Goal: Communication & Community: Answer question/provide support

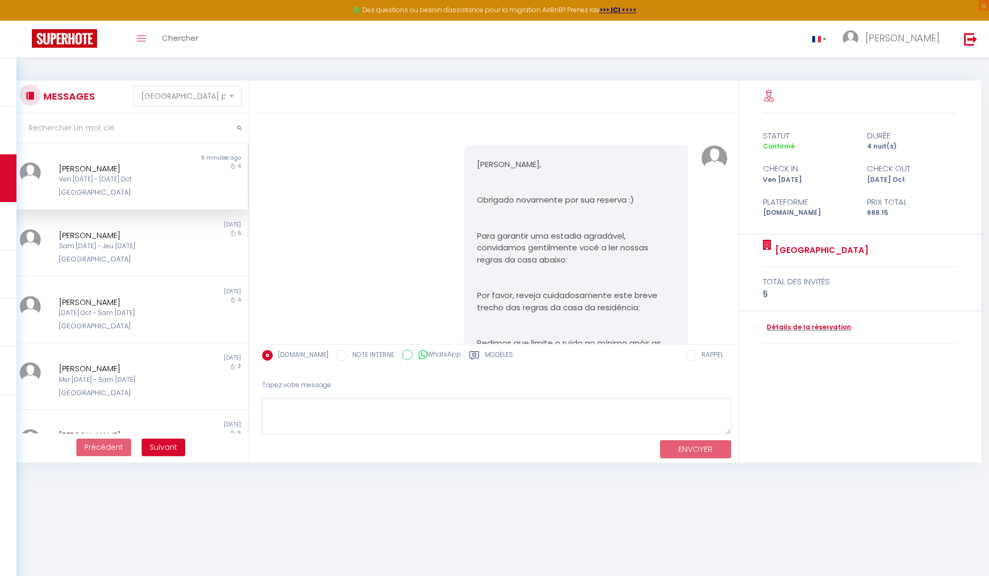
select select "message"
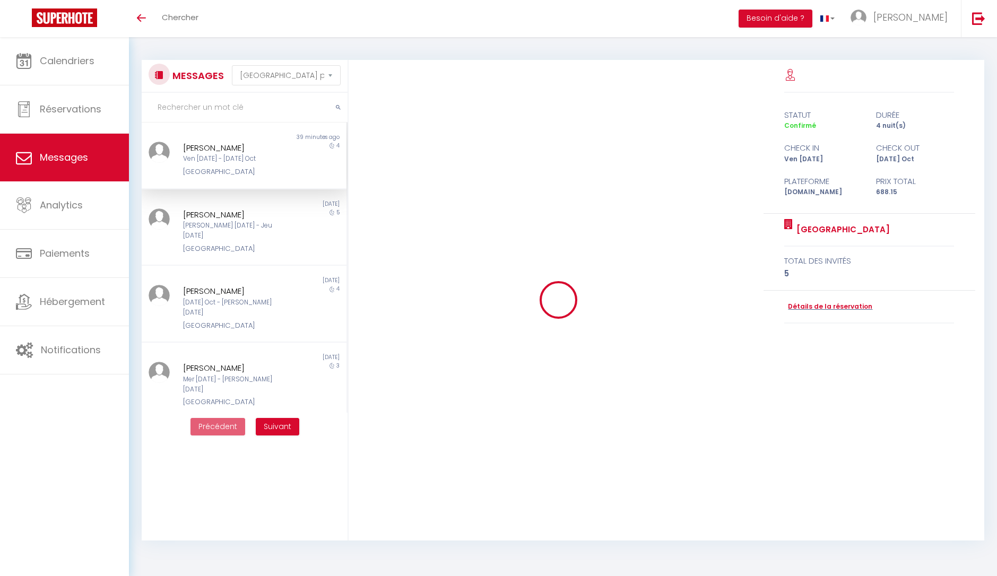
select select "message"
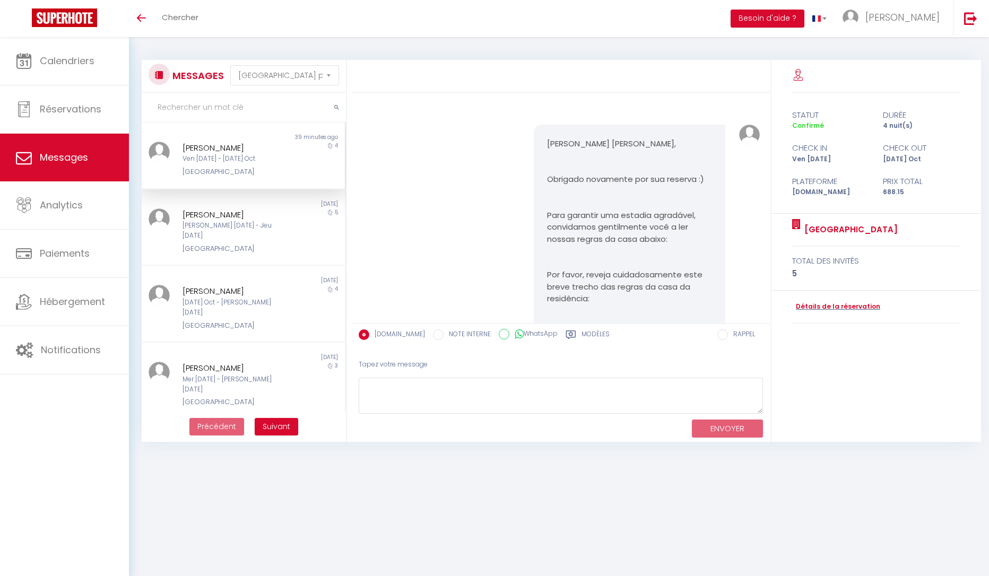
scroll to position [4387, 0]
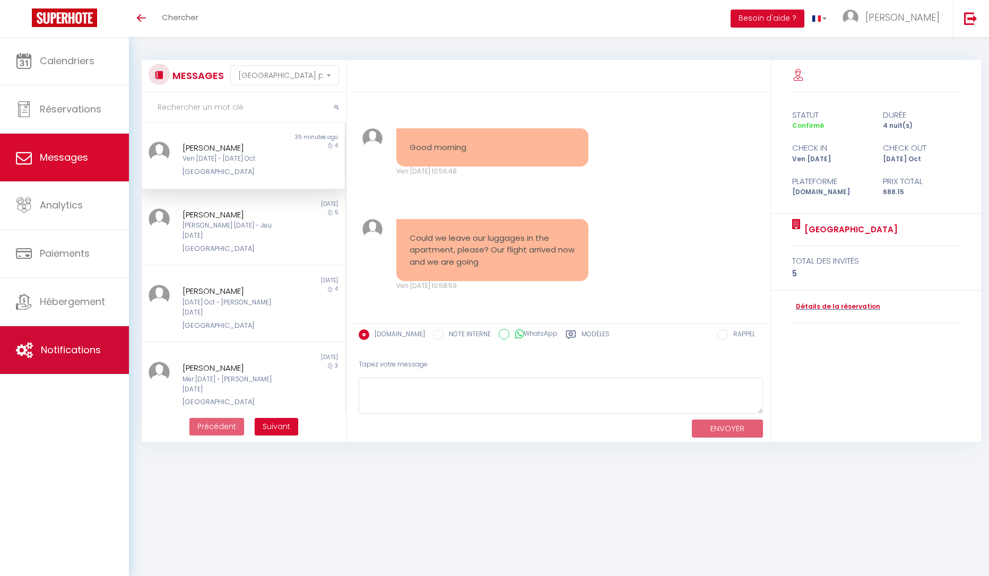
click at [113, 347] on link "Notifications" at bounding box center [64, 350] width 129 height 48
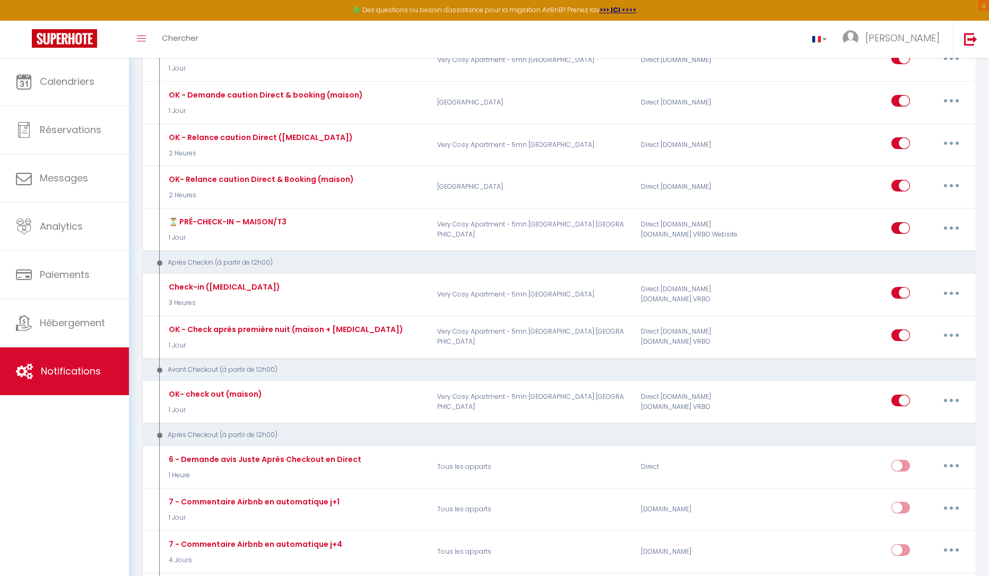
scroll to position [690, 0]
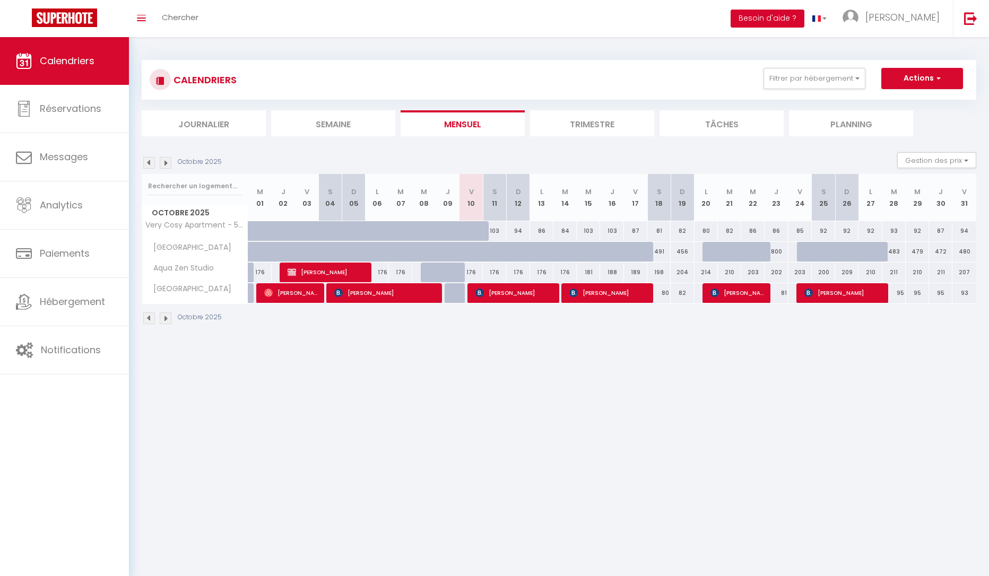
click at [782, 16] on button "Besoin d'aide ?" at bounding box center [768, 19] width 74 height 18
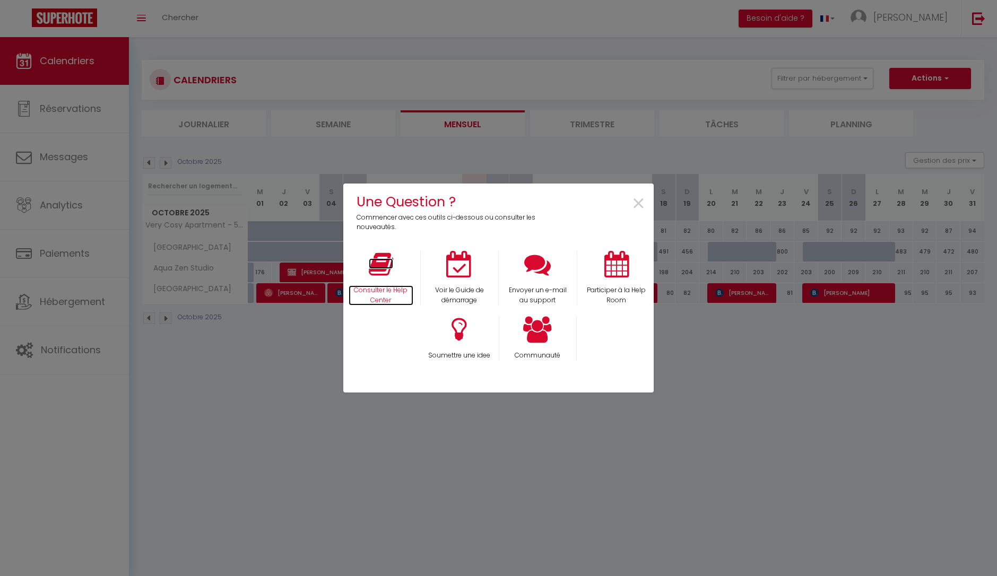
click at [384, 285] on p "Consulter le Help Center" at bounding box center [381, 295] width 65 height 20
click at [637, 206] on span "×" at bounding box center [638, 203] width 14 height 33
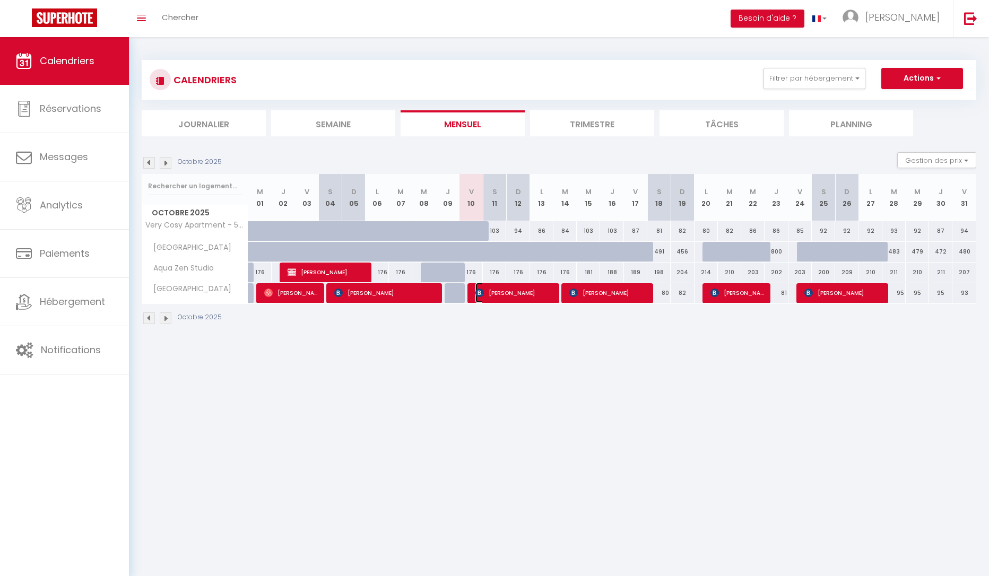
click at [512, 292] on span "[PERSON_NAME]" at bounding box center [514, 293] width 78 height 20
select select "OK"
select select "0"
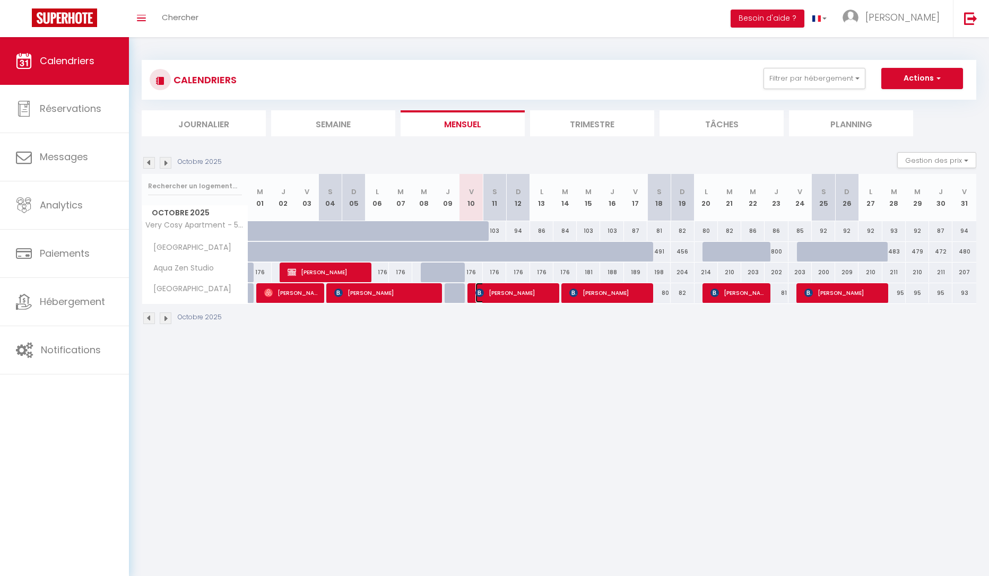
select select "1"
select select
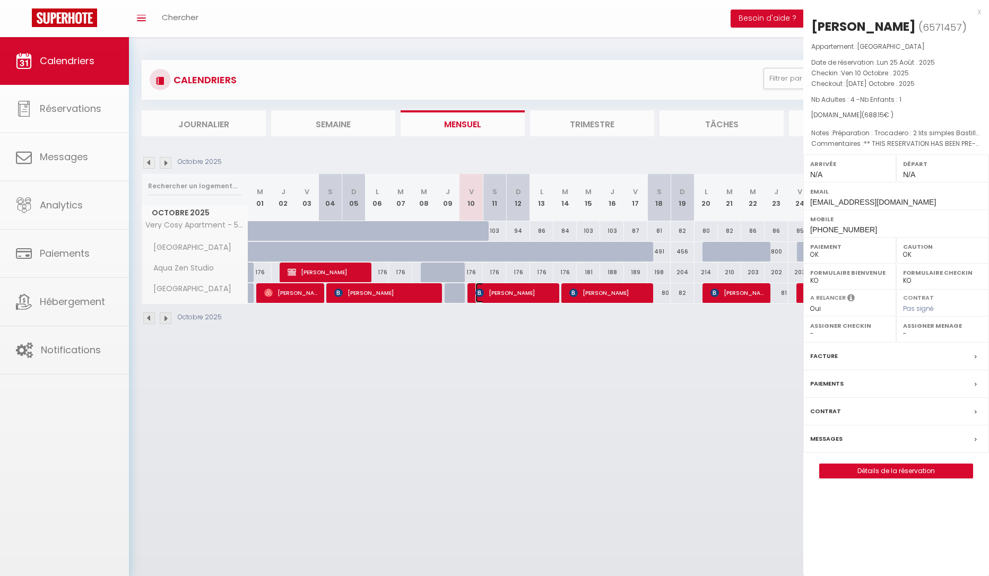
select select "15892"
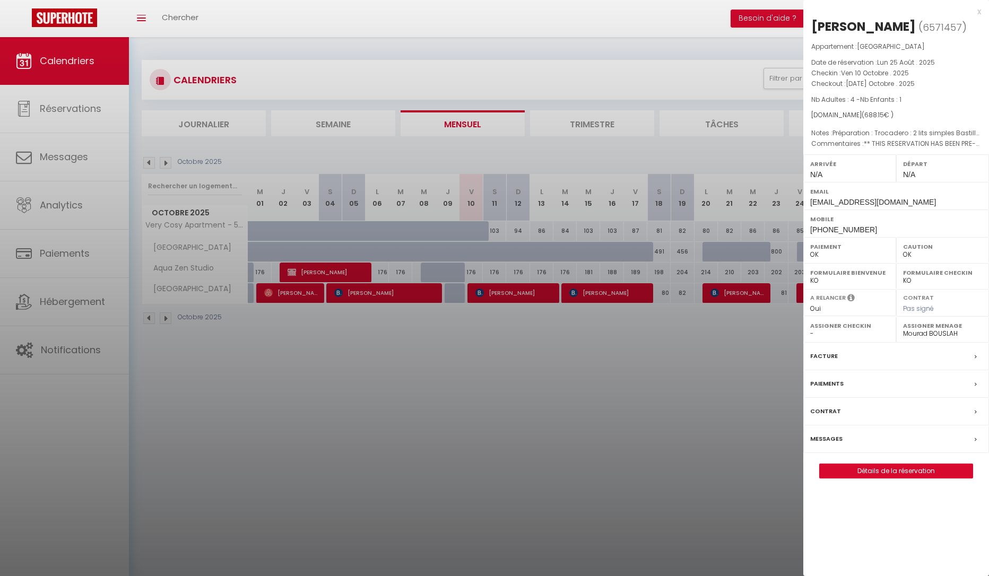
click at [197, 394] on div at bounding box center [494, 288] width 989 height 576
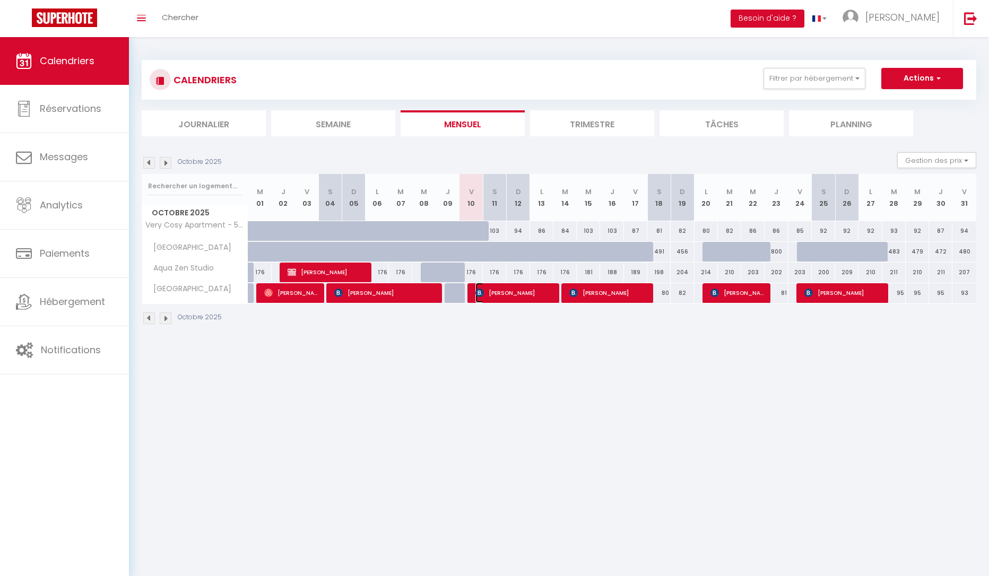
click at [498, 288] on span "[PERSON_NAME]" at bounding box center [514, 293] width 78 height 20
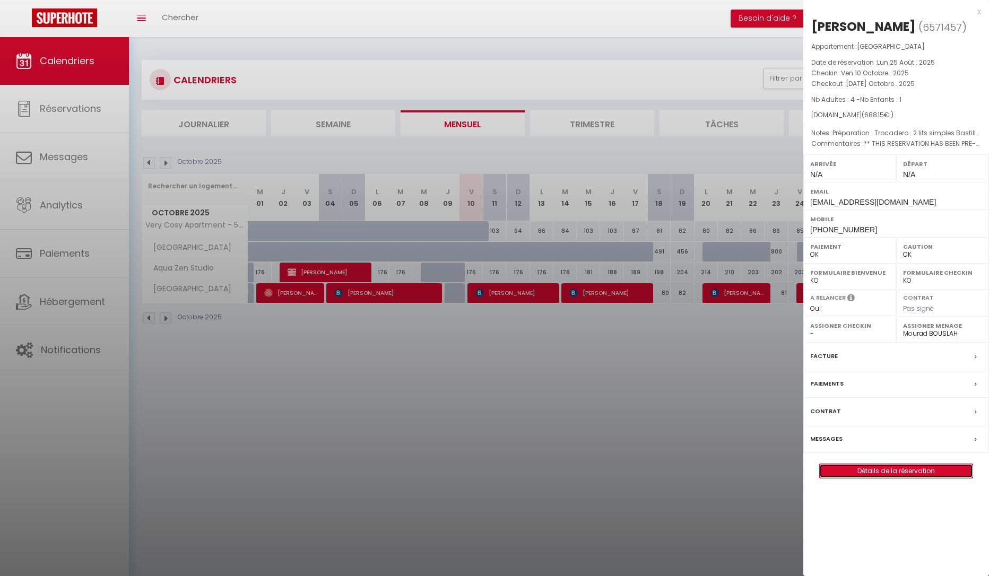
click at [879, 472] on link "Détails de la réservation" at bounding box center [896, 471] width 153 height 14
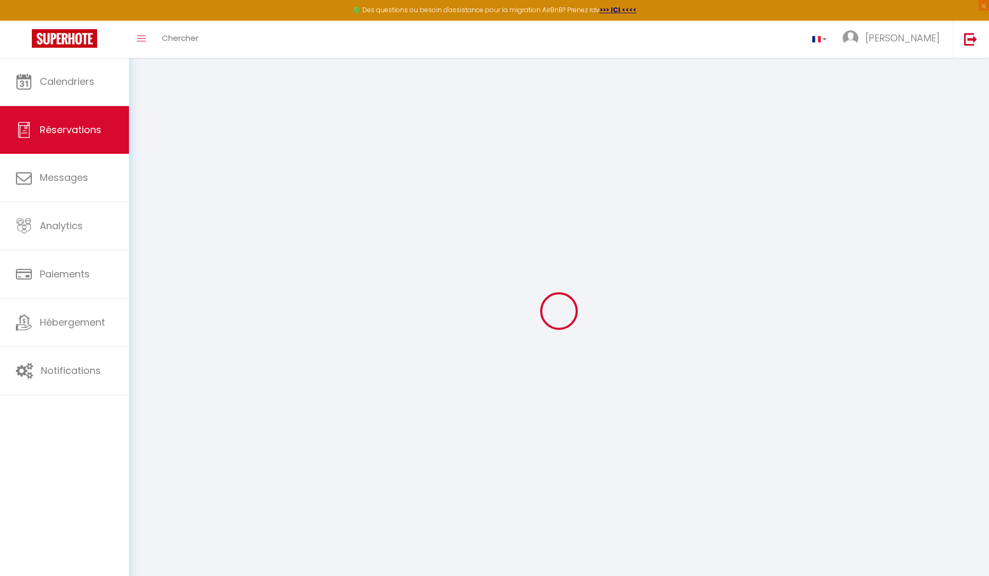
select select
checkbox input "false"
select select
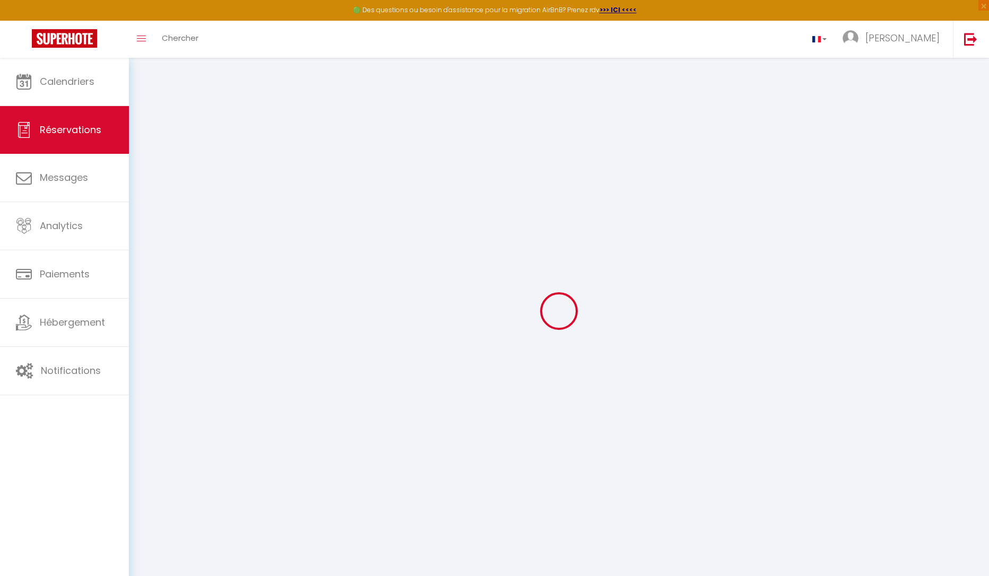
checkbox input "false"
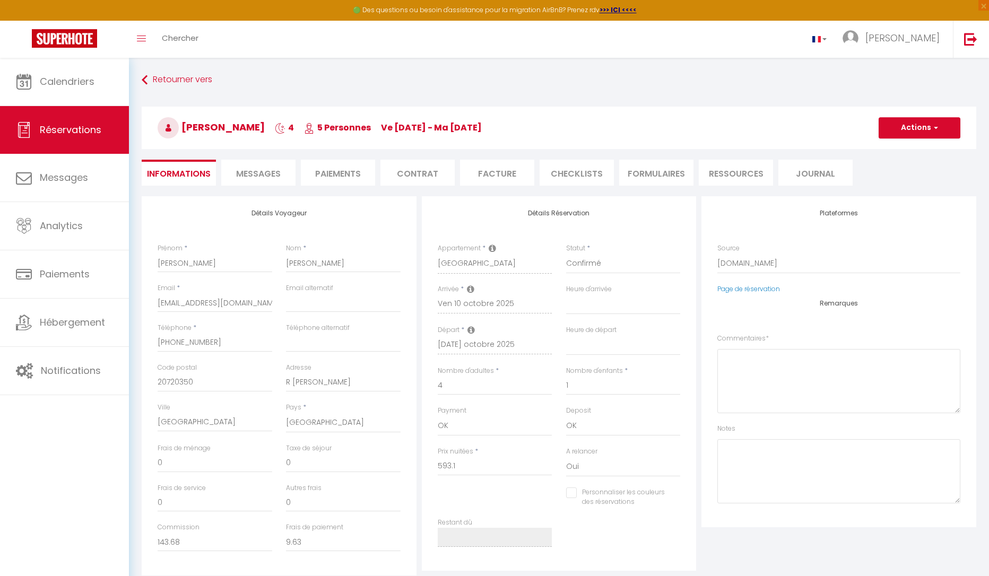
select select
checkbox input "false"
type textarea "** THIS RESERVATION HAS BEEN PRE-PAID ** BOOKING NOTE : Payment charge is EUR 9…"
type textarea "Préparation : Trocadero : 2 lits simples Bastille : lit double + 1 enfant mezza…"
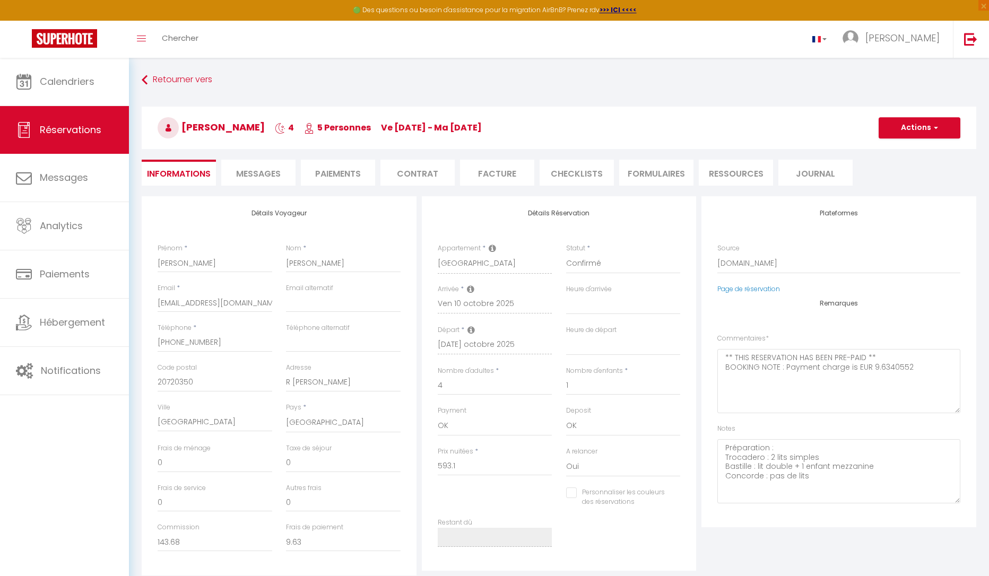
type input "60"
type input "35.05"
select select
checkbox input "false"
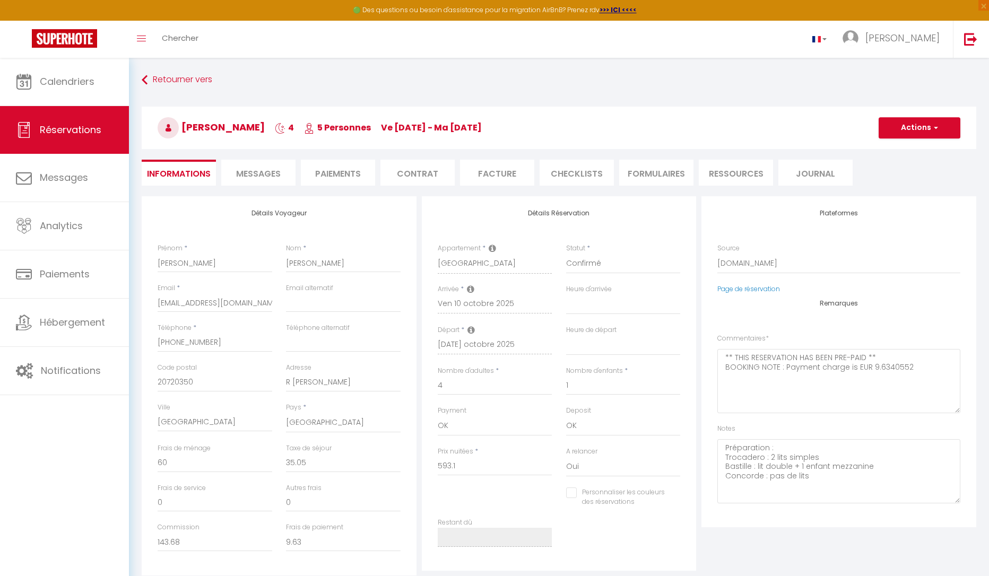
select select
click at [80, 377] on span "Notifications" at bounding box center [71, 370] width 60 height 13
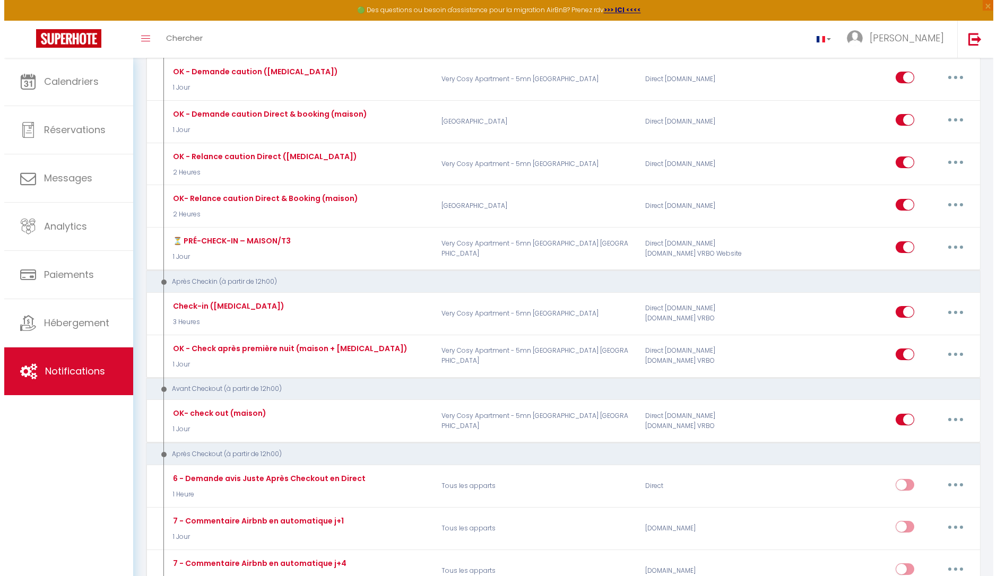
scroll to position [743, 0]
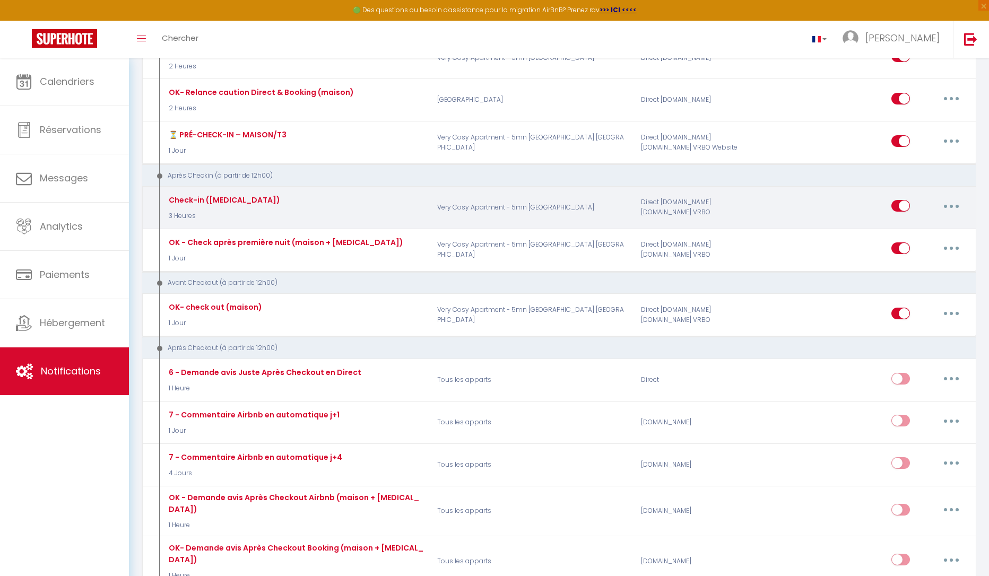
click at [212, 204] on div "Check-in ([MEDICAL_DATA])" at bounding box center [223, 200] width 114 height 12
click at [963, 212] on button "button" at bounding box center [952, 205] width 30 height 17
click at [933, 230] on link "Editer" at bounding box center [924, 230] width 79 height 18
type input "Check-in ([MEDICAL_DATA])"
select select "3"
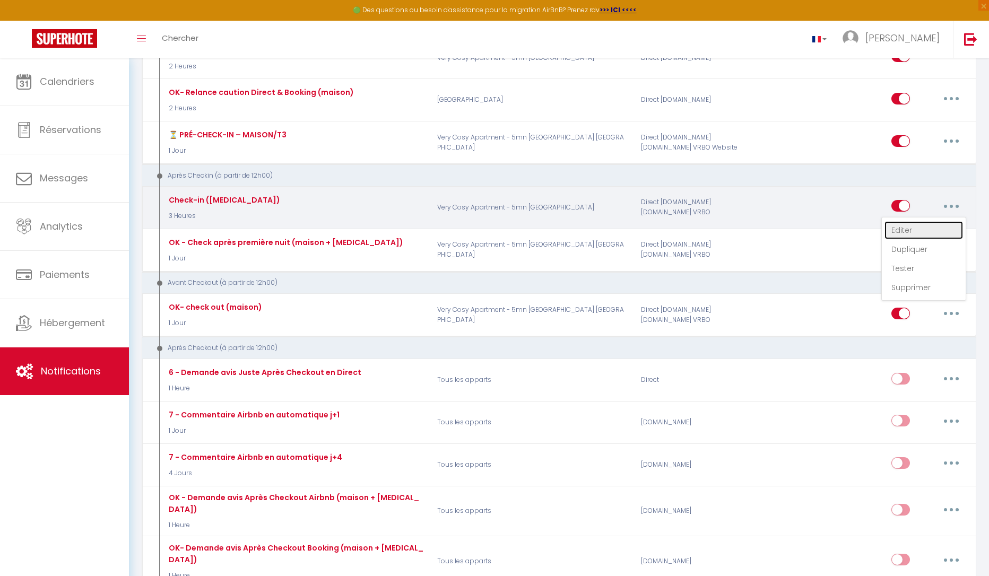
select select "3 Heures"
select select "if_deposit_is_paid"
checkbox input "true"
checkbox input "false"
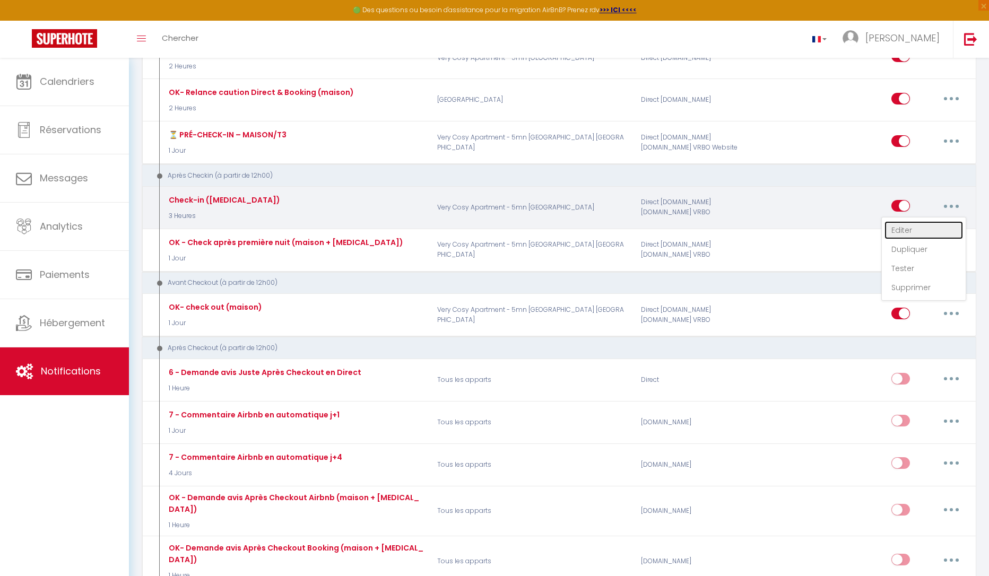
radio input "true"
type input "Bienvenue à [RENTAL:NAME]"
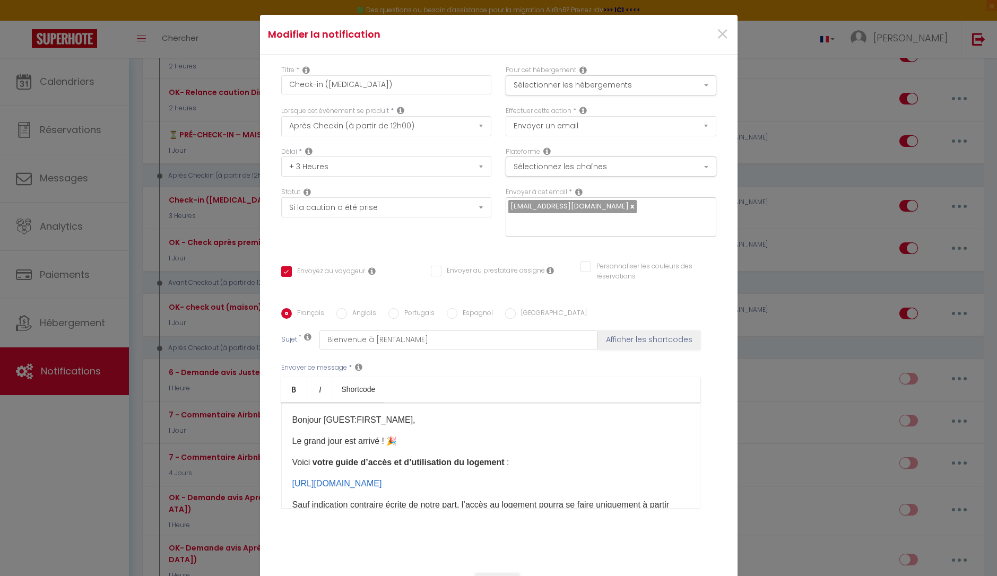
click at [399, 308] on label "Portugais" at bounding box center [417, 314] width 36 height 12
click at [395, 308] on input "Portugais" at bounding box center [393, 313] width 11 height 11
radio input "true"
checkbox input "true"
checkbox input "false"
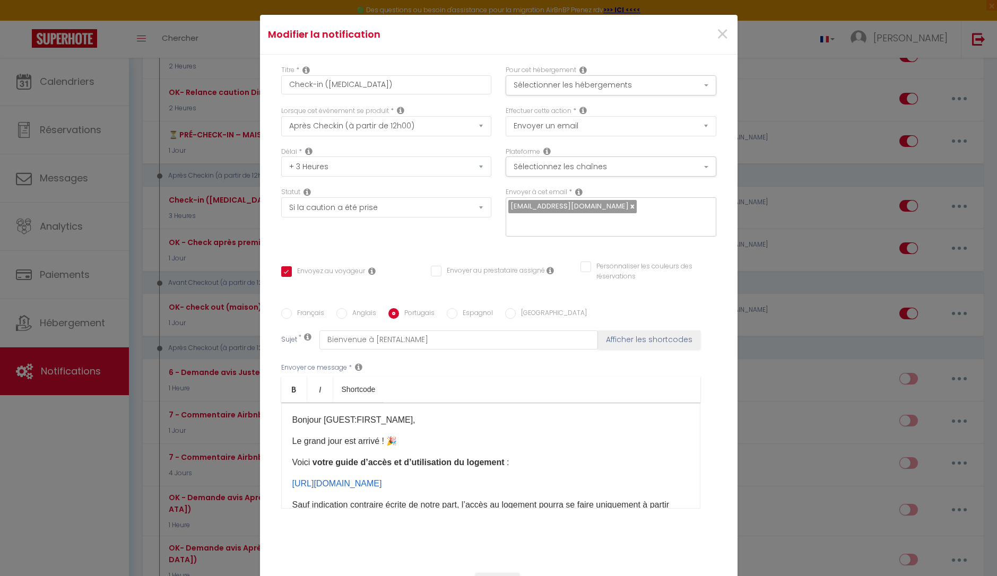
checkbox input "false"
type input "Bem-vindos a [RENTAL:NAME]"
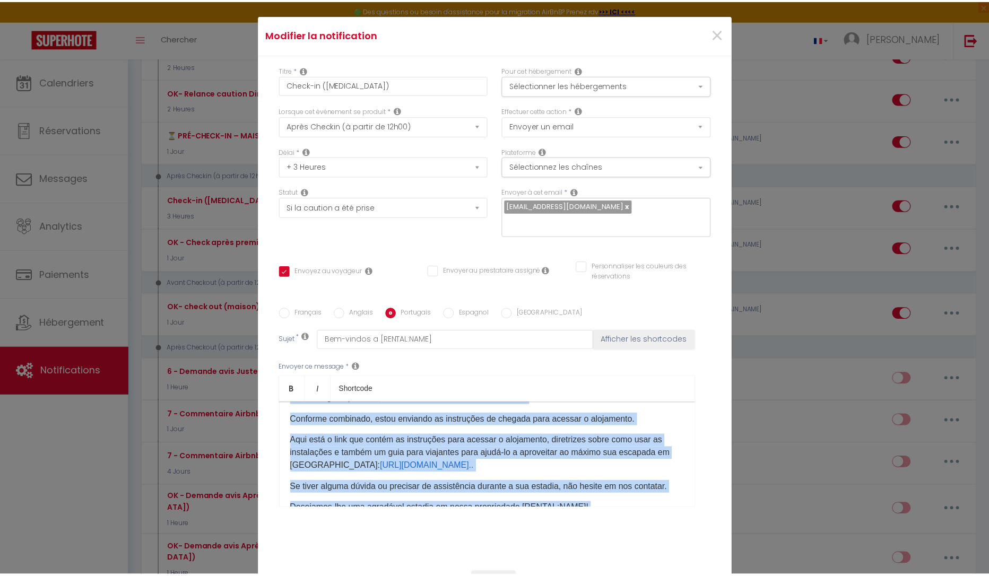
scroll to position [160, 0]
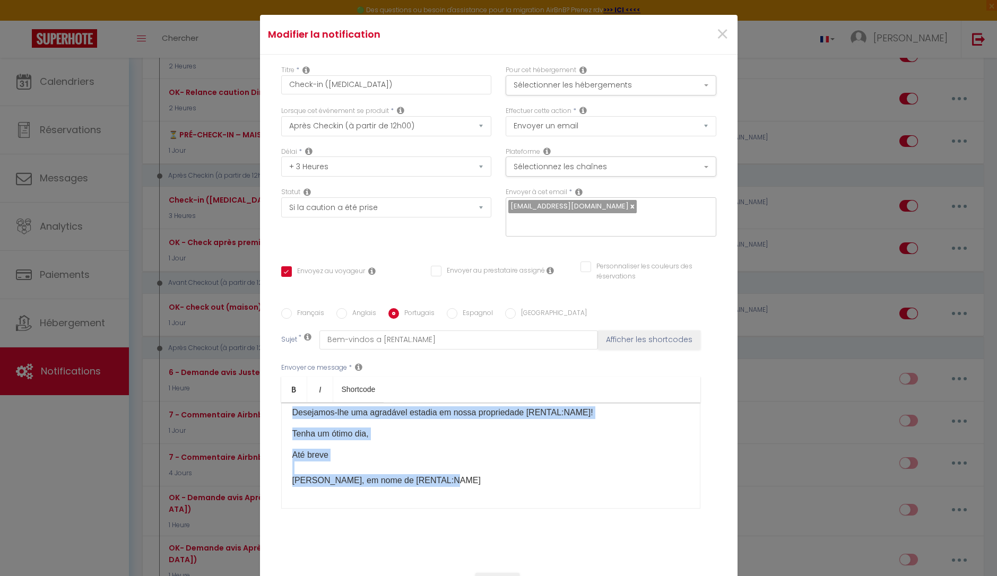
drag, startPoint x: 285, startPoint y: 413, endPoint x: 575, endPoint y: 517, distance: 307.3
click at [575, 517] on div "Français Anglais Portugais Espagnol Italien Sujet * Bem-vindos a [RENTAL:NAME] …" at bounding box center [498, 415] width 435 height 246
copy div "Olá [GUEST:FIRST_NAME], O grande dia chegou! Muito obrigado pela sua reserva, e…"
click at [720, 42] on span "×" at bounding box center [722, 35] width 13 height 32
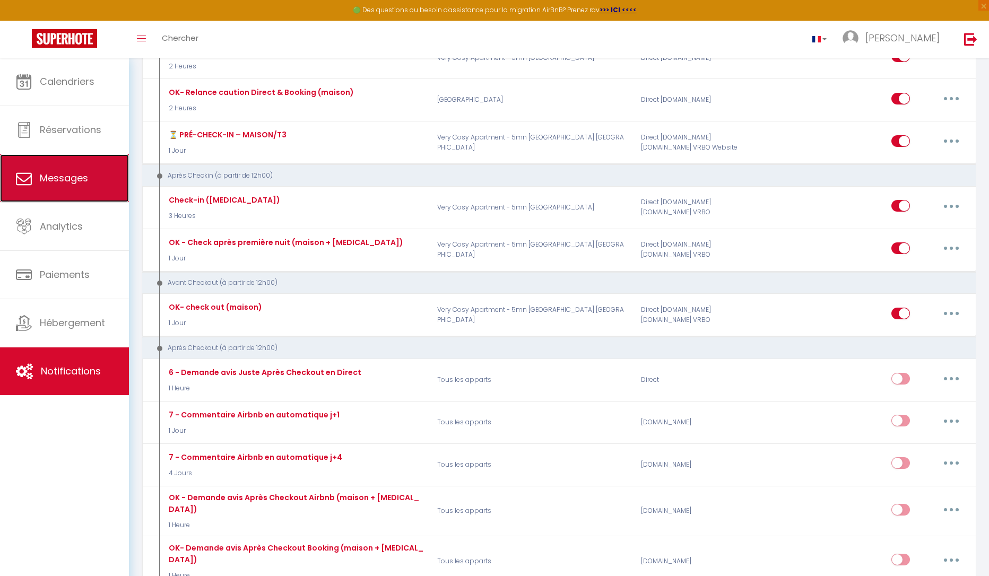
click at [56, 170] on link "Messages" at bounding box center [64, 178] width 129 height 48
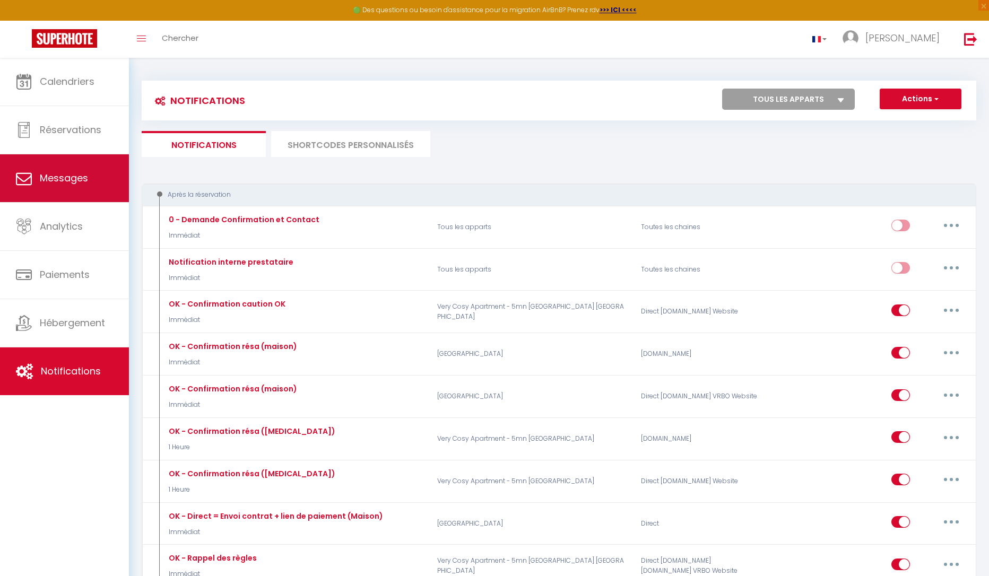
select select "message"
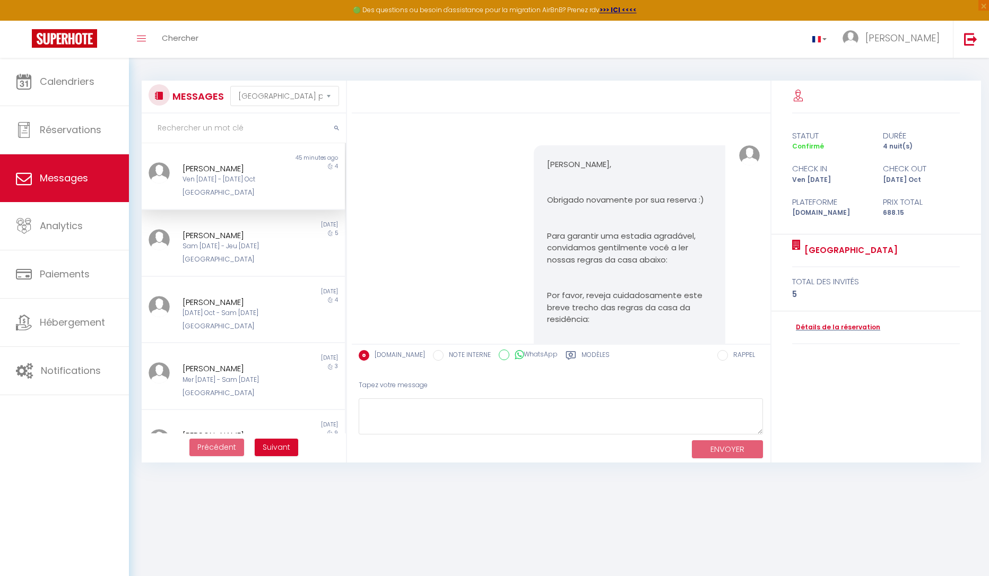
scroll to position [4387, 0]
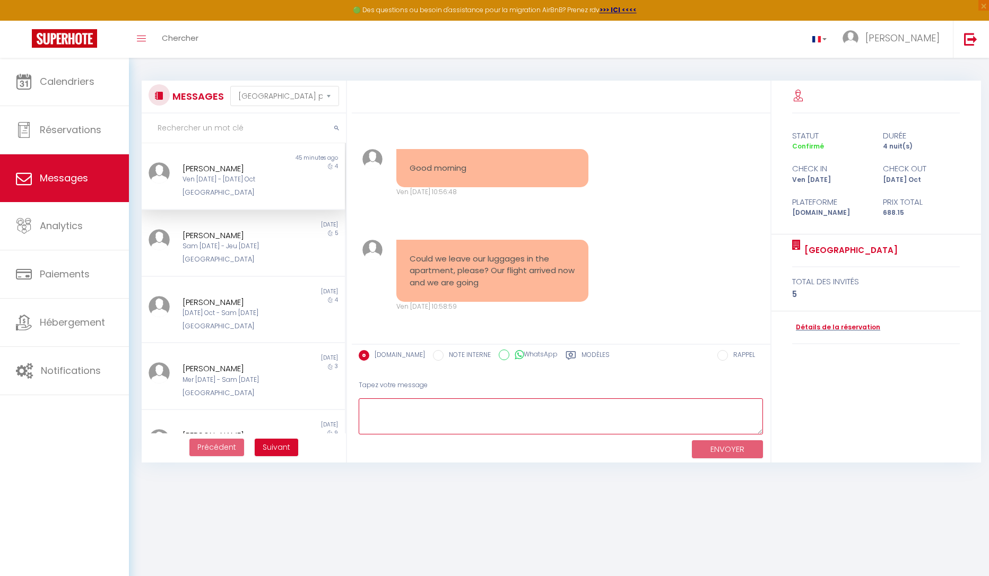
click at [417, 410] on textarea at bounding box center [561, 417] width 405 height 37
paste textarea "Olá [GUEST:FIRST_NAME], O grande dia chegou! Muito obrigado pela sua reserva, e…"
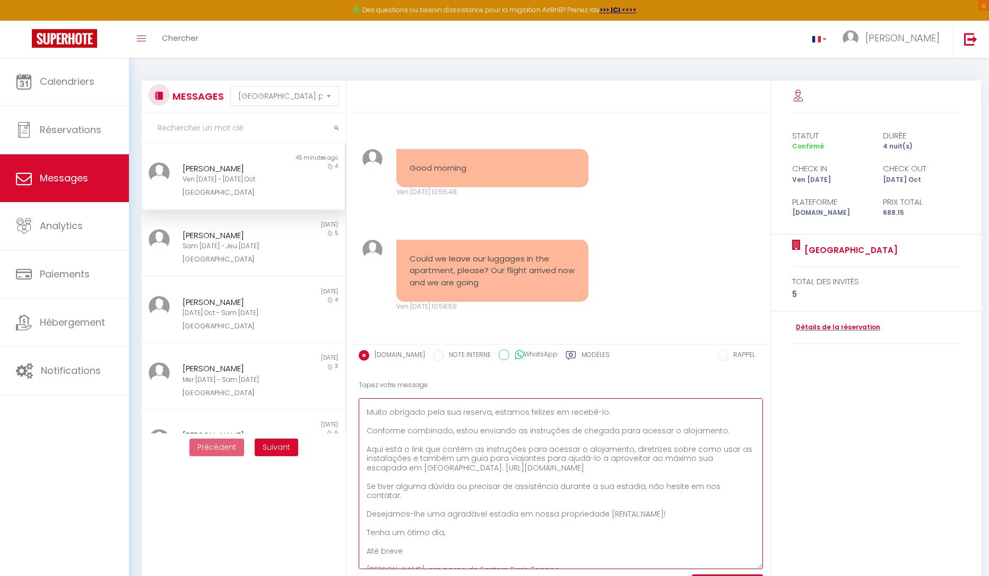
scroll to position [30, 0]
drag, startPoint x: 761, startPoint y: 430, endPoint x: 751, endPoint y: 556, distance: 126.2
click at [757, 562] on textarea "Olá [GUEST:FIRST_NAME], O grande dia chegou! Muito obrigado pela sua reserva, e…" at bounding box center [561, 485] width 405 height 172
click at [598, 469] on textarea "Olá [GUEST:FIRST_NAME], O grande dia chegou! Muito obrigado pela sua reserva, e…" at bounding box center [561, 483] width 405 height 169
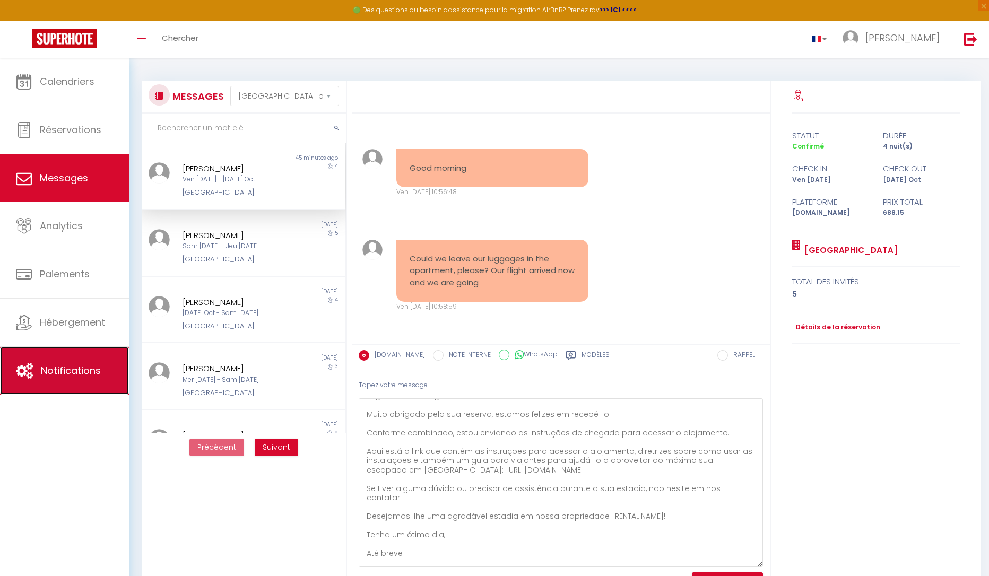
click at [57, 371] on span "Notifications" at bounding box center [71, 370] width 60 height 13
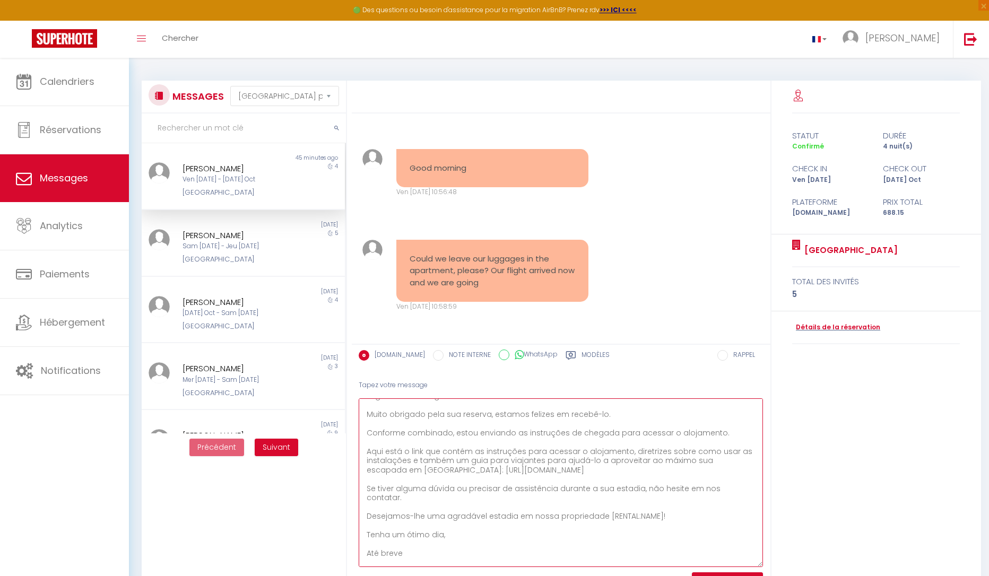
drag, startPoint x: 547, startPoint y: 475, endPoint x: 401, endPoint y: 473, distance: 145.4
click at [401, 473] on textarea "Olá [GUEST:FIRST_NAME], O grande dia chegou! Muito obrigado pela sua reserva, e…" at bounding box center [561, 483] width 405 height 169
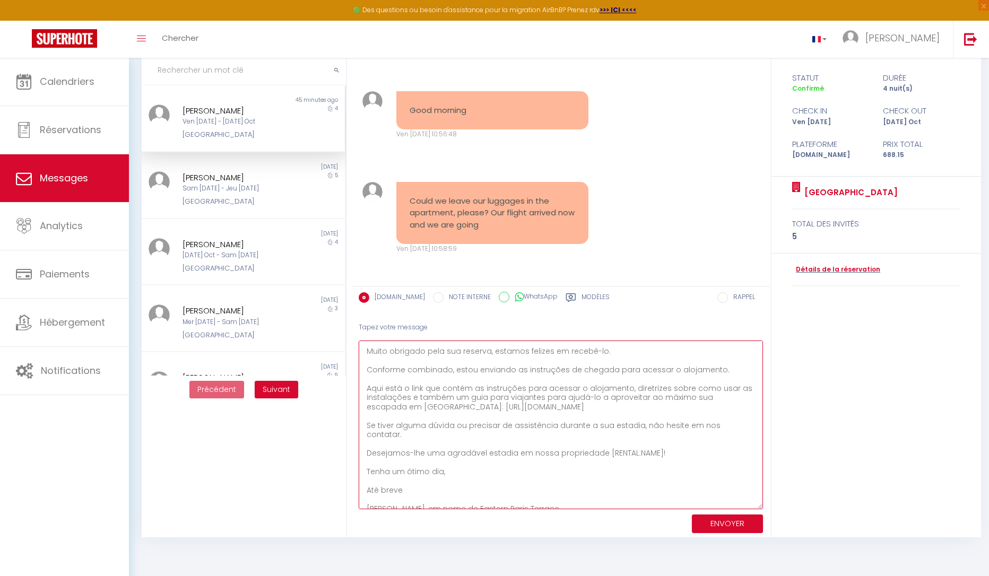
drag, startPoint x: 360, startPoint y: 408, endPoint x: 586, endPoint y: 528, distance: 256.6
click at [586, 528] on div "Tapez votre message Olá [GUEST:FIRST_NAME], O grande dia chegou! Muito obrigado…" at bounding box center [561, 426] width 419 height 223
click at [562, 494] on textarea "Olá [GUEST:FIRST_NAME], O grande dia chegou! Muito obrigado pela sua reserva, e…" at bounding box center [561, 425] width 405 height 169
click at [673, 442] on textarea "Olá [GUEST:FIRST_NAME], O grande dia chegou! Muito obrigado pela sua reserva, e…" at bounding box center [561, 425] width 405 height 169
drag, startPoint x: 400, startPoint y: 408, endPoint x: 421, endPoint y: 409, distance: 21.8
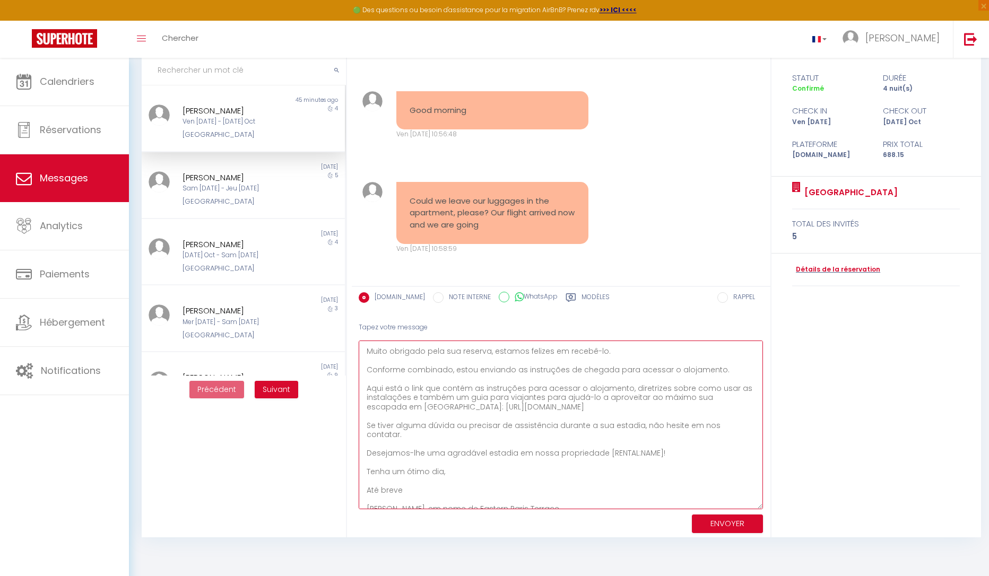
click at [400, 408] on textarea "Olá [GUEST:FIRST_NAME], O grande dia chegou! Muito obrigado pela sua reserva, e…" at bounding box center [561, 425] width 405 height 169
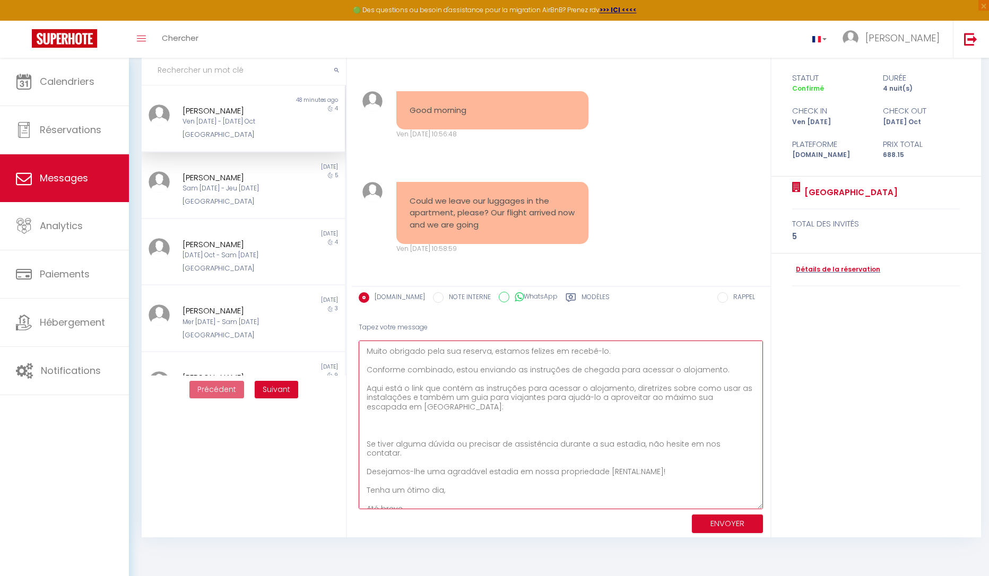
paste textarea "[URL][DOMAIN_NAME]"
click at [670, 480] on textarea "Olá [GUEST:FIRST_NAME], O grande dia chegou! Muito obrigado pela sua reserva, e…" at bounding box center [561, 425] width 405 height 169
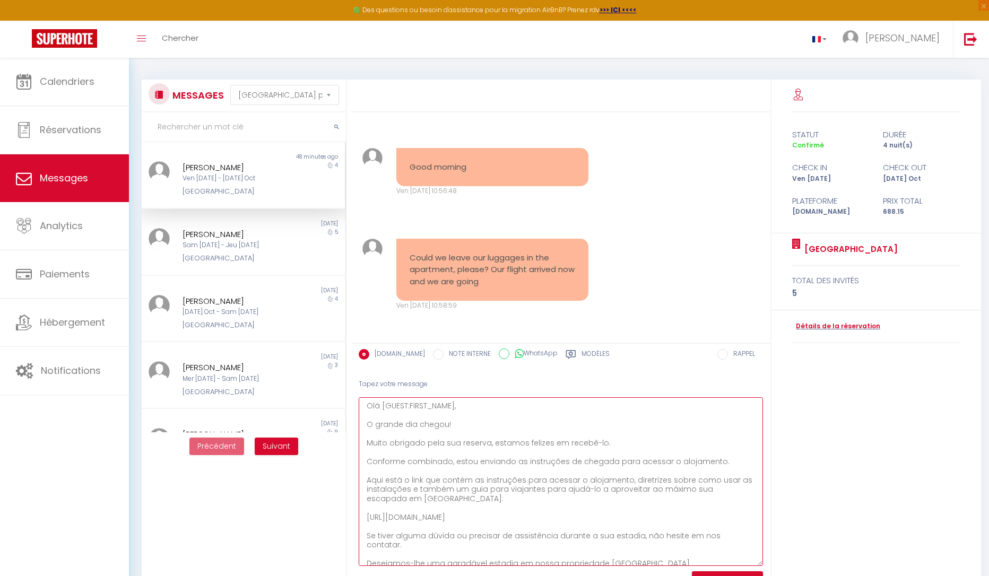
scroll to position [0, 0]
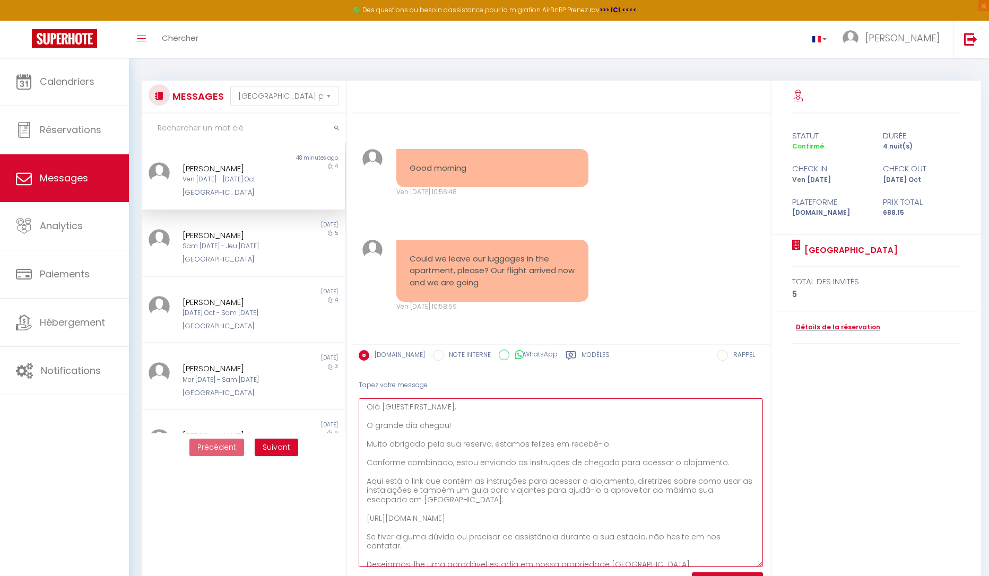
click at [474, 409] on textarea "Olá [GUEST:FIRST_NAME], O grande dia chegou! Muito obrigado pela sua reserva, e…" at bounding box center [561, 483] width 405 height 169
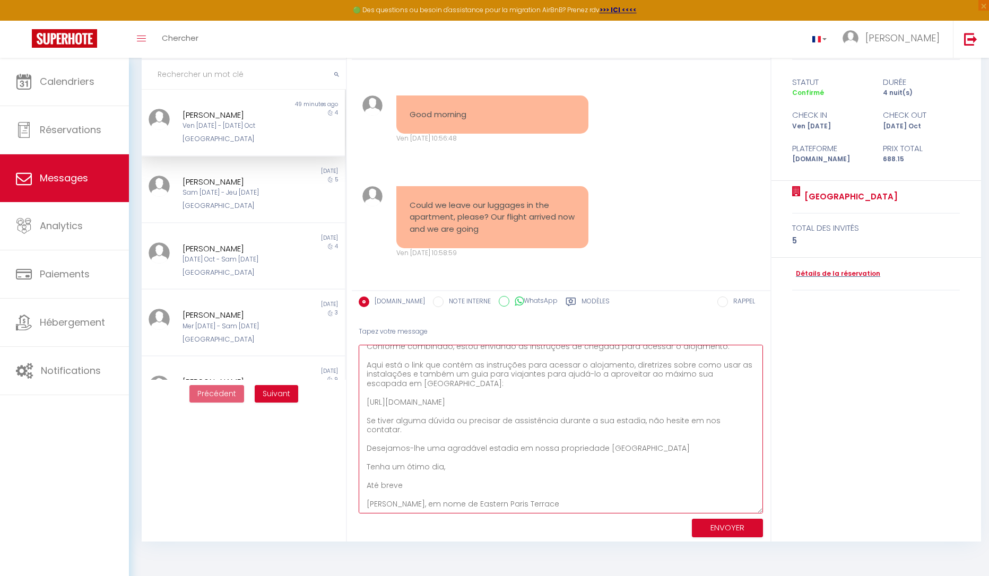
scroll to position [58, 0]
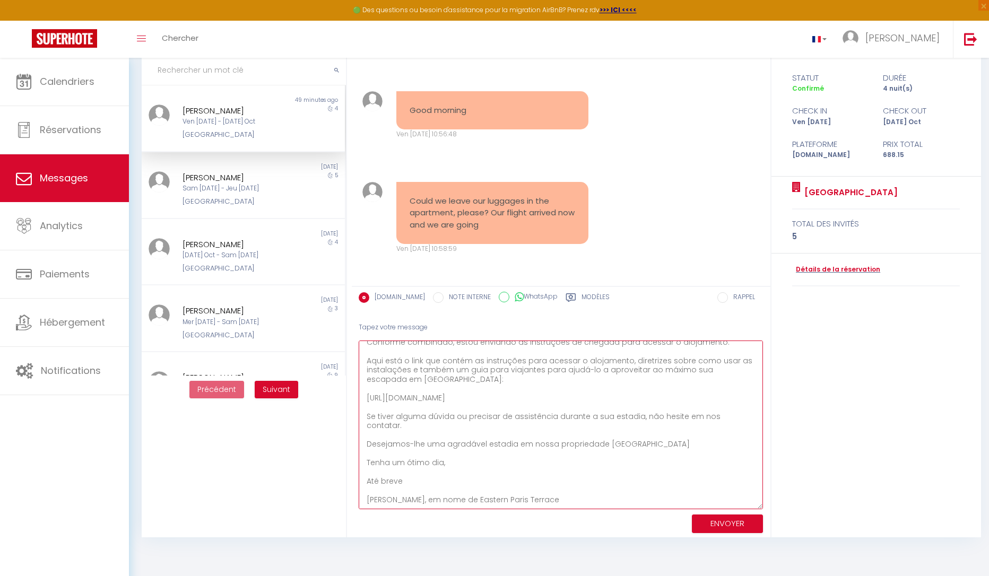
type textarea "[PERSON_NAME], O grande dia chegou! Muito obrigado pela sua reserva, estamos fe…"
click at [716, 526] on button "ENVOYER" at bounding box center [727, 524] width 71 height 19
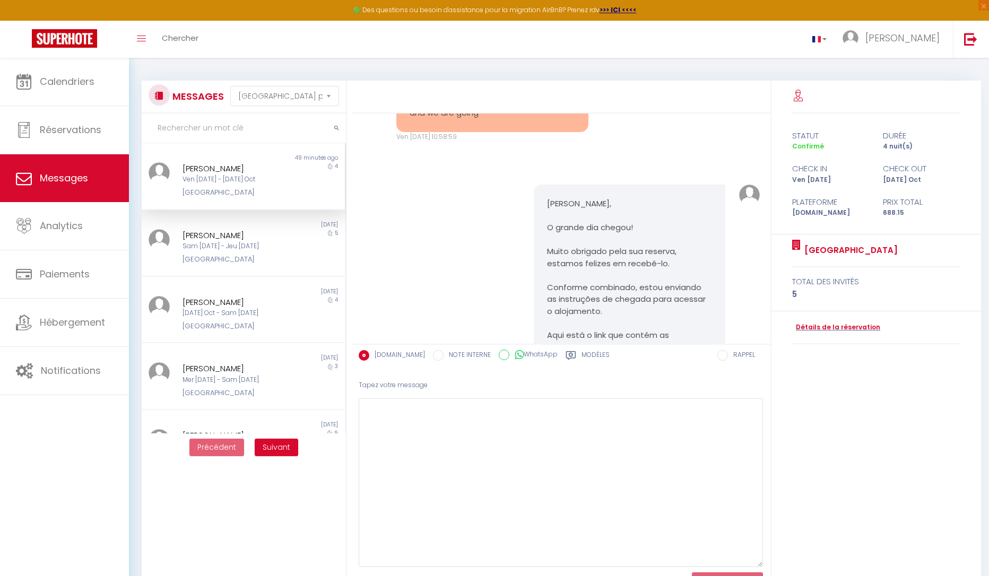
scroll to position [4455, 0]
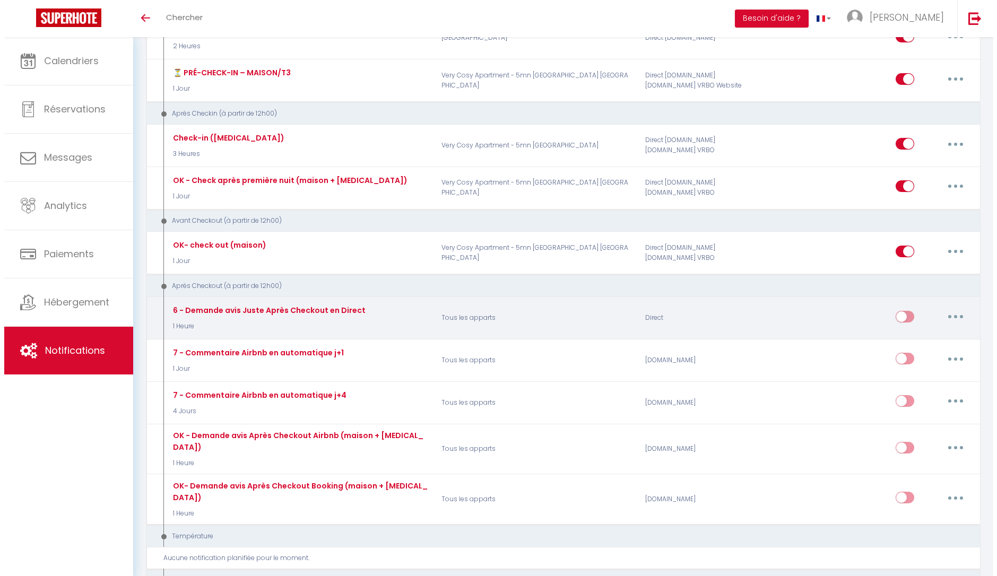
scroll to position [796, 0]
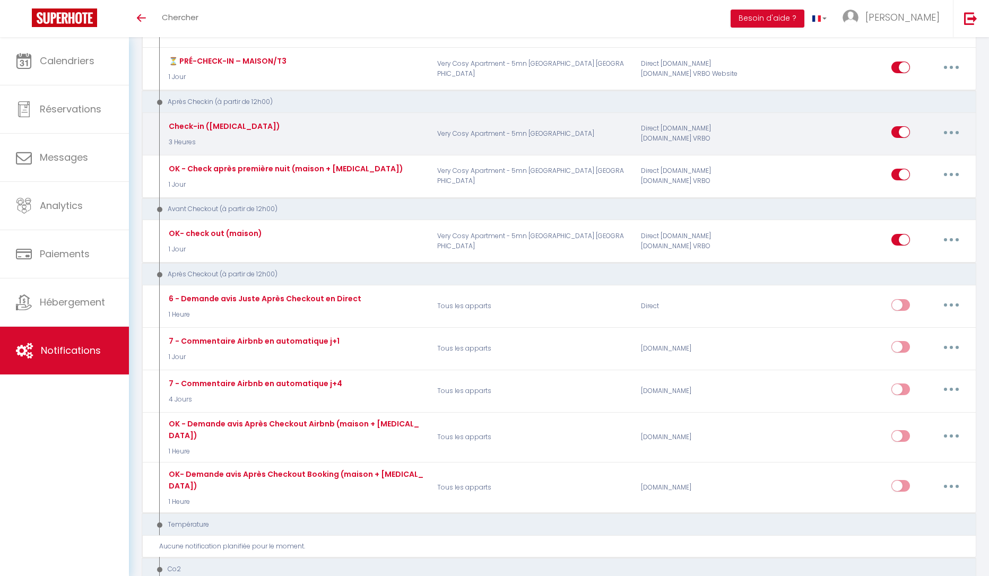
click at [943, 129] on button "button" at bounding box center [952, 132] width 30 height 17
click at [923, 155] on link "Editer" at bounding box center [924, 157] width 79 height 18
type input "Check-in ([MEDICAL_DATA])"
select select "3"
select select "3 Heures"
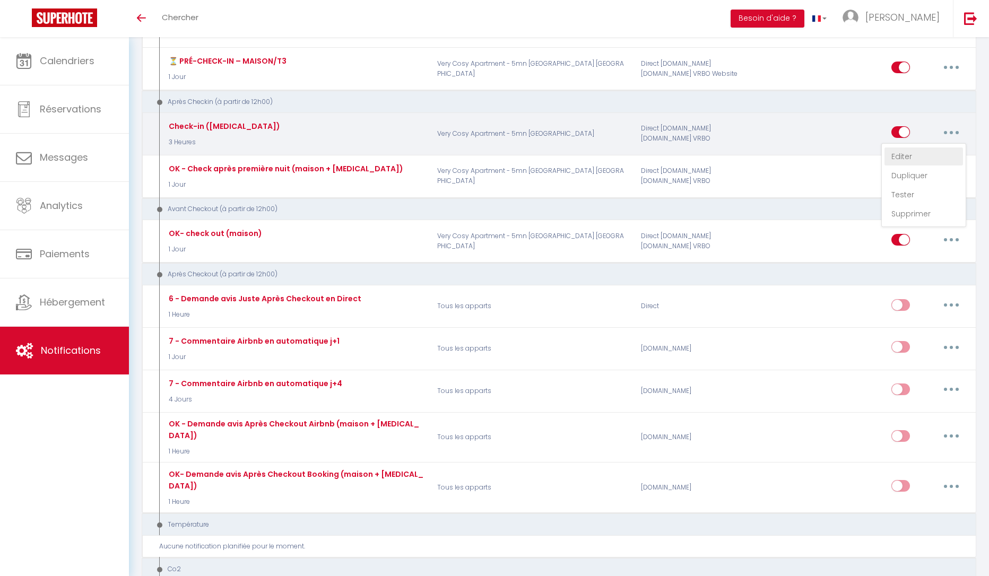
select select "if_deposit_is_paid"
checkbox input "true"
checkbox input "false"
radio input "true"
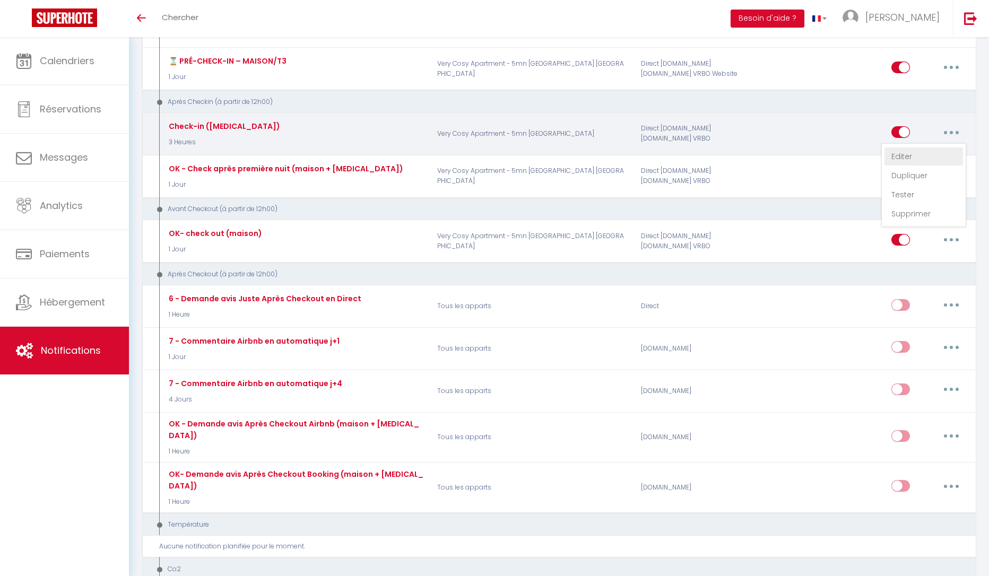
type input "Bienvenue à [RENTAL:NAME]"
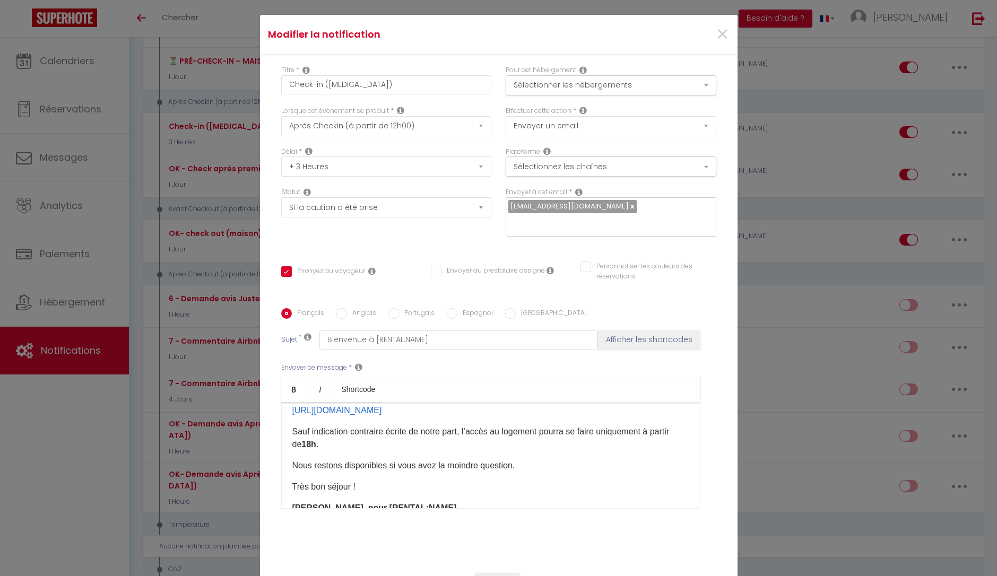
scroll to position [20, 0]
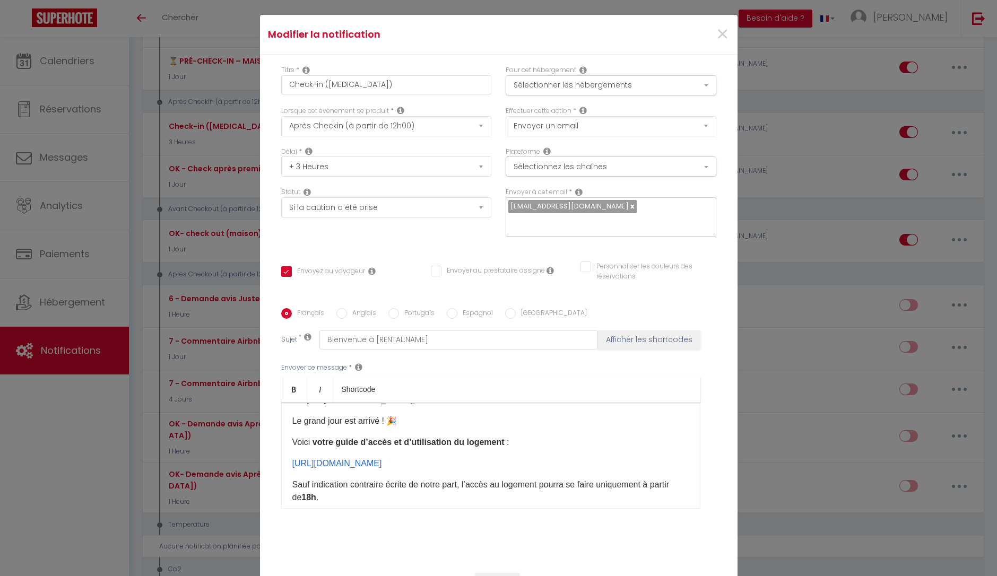
click at [412, 308] on label "Portugais" at bounding box center [417, 314] width 36 height 12
click at [399, 308] on input "Portugais" at bounding box center [393, 313] width 11 height 11
radio input "true"
checkbox input "true"
checkbox input "false"
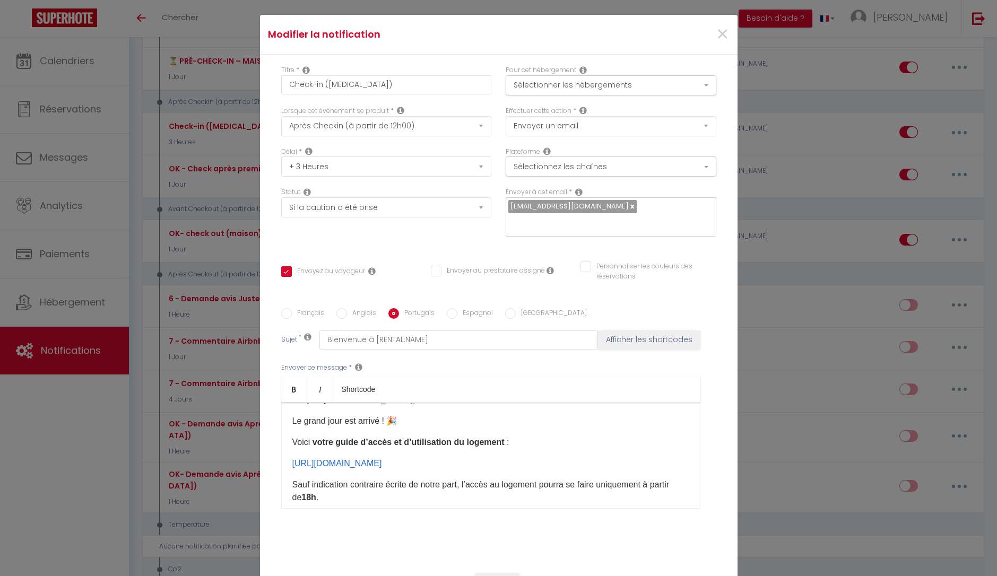
checkbox input "false"
type input "Bem-vindos a [RENTAL:NAME]"
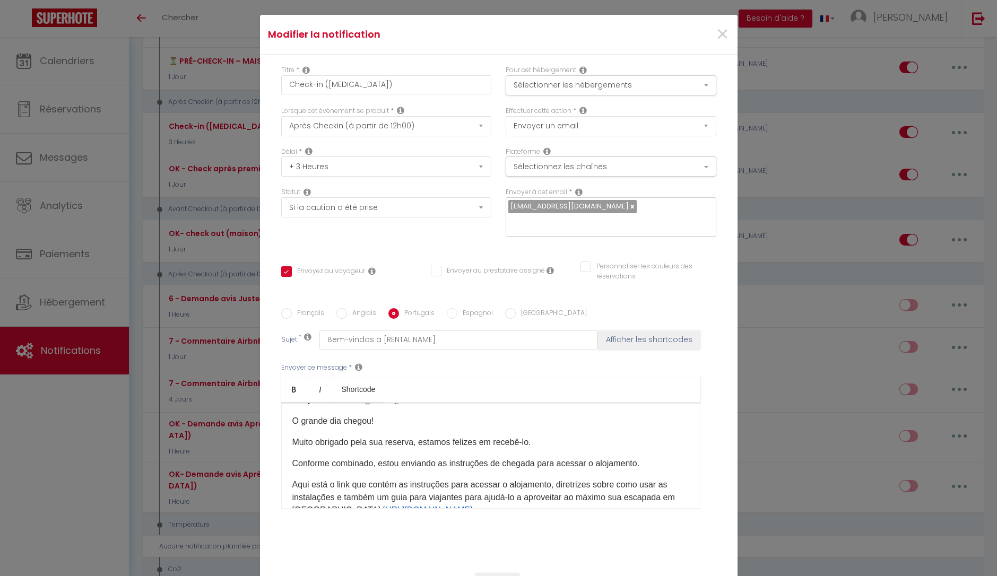
scroll to position [73, 0]
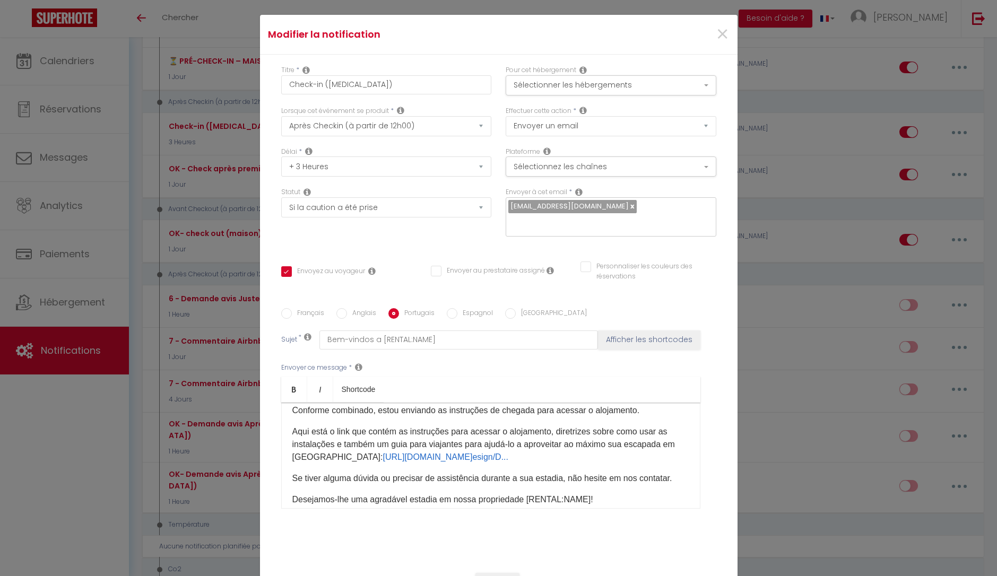
drag, startPoint x: 446, startPoint y: 451, endPoint x: 535, endPoint y: 526, distance: 116.0
click at [535, 526] on div "Français Anglais Portugais Espagnol Italien Sujet * Bem-vindos a [RENTAL:NAME] …" at bounding box center [498, 415] width 435 height 246
click at [397, 453] on link "https://www.canva.com/d ​ esign/D..." at bounding box center [446, 457] width 126 height 9
click at [588, 550] on div "Titre * Check-in (T3) Pour cet hébergement Sélectionner les hébergements Tous l…" at bounding box center [499, 309] width 478 height 508
click at [286, 308] on input "Français" at bounding box center [286, 313] width 11 height 11
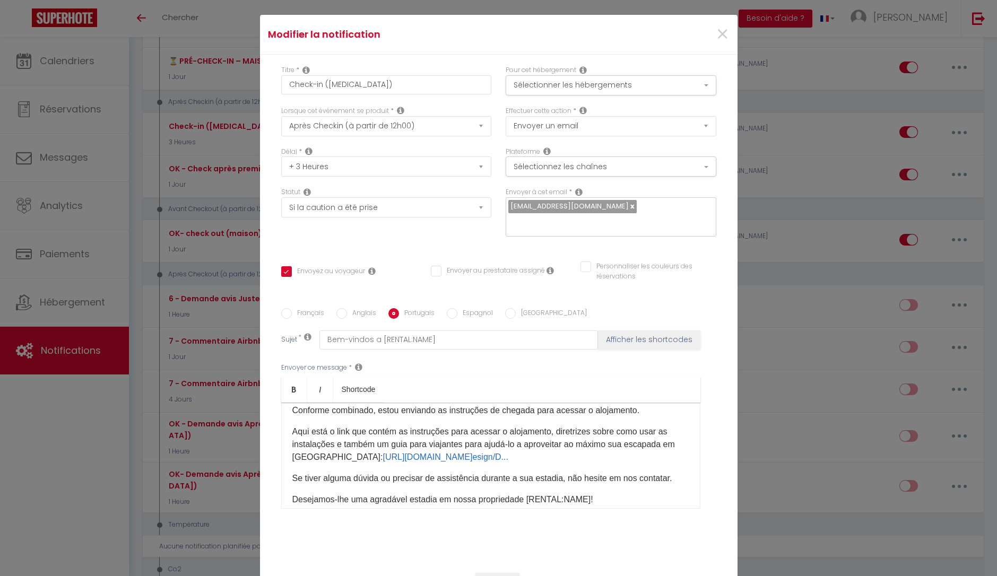
radio input "true"
checkbox input "true"
checkbox input "false"
type input "Bienvenue à [RENTAL:NAME]"
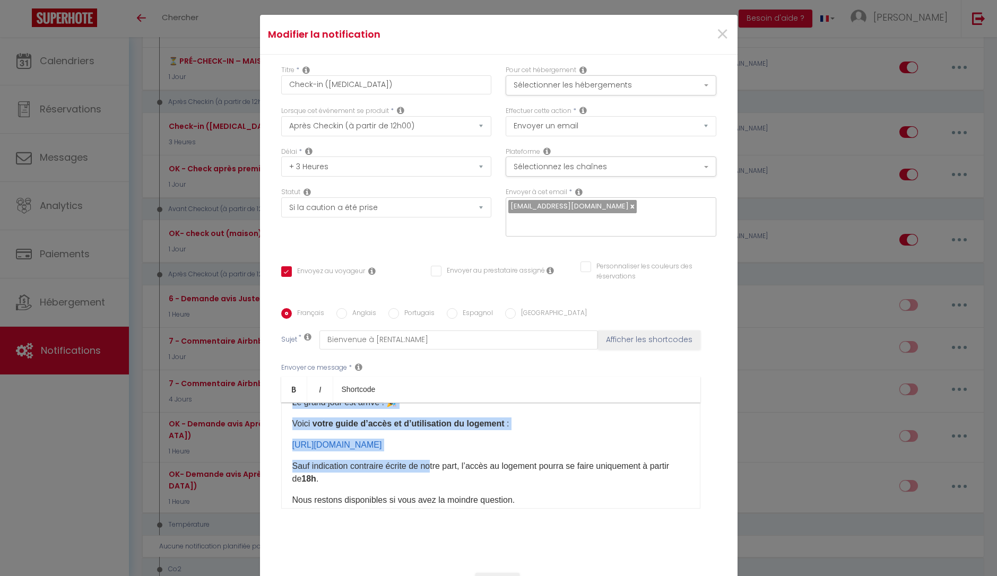
scroll to position [0, 0]
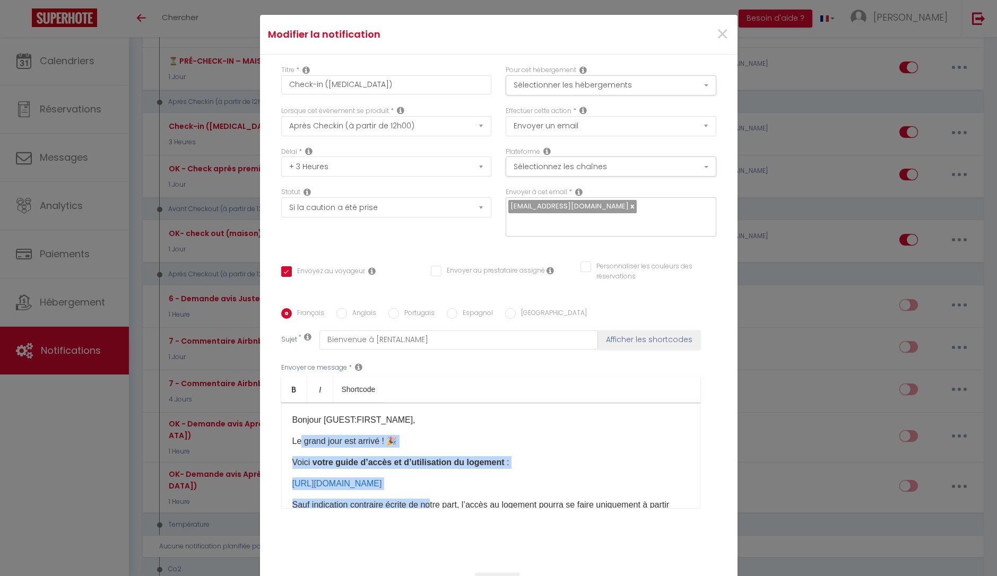
drag, startPoint x: 431, startPoint y: 440, endPoint x: 298, endPoint y: 427, distance: 134.3
click at [298, 427] on div "Bonjour [GUEST:FIRST_NAME]​, Le grand jour est arrivé ! 🎉 Voici votre guide d’a…" at bounding box center [490, 456] width 419 height 106
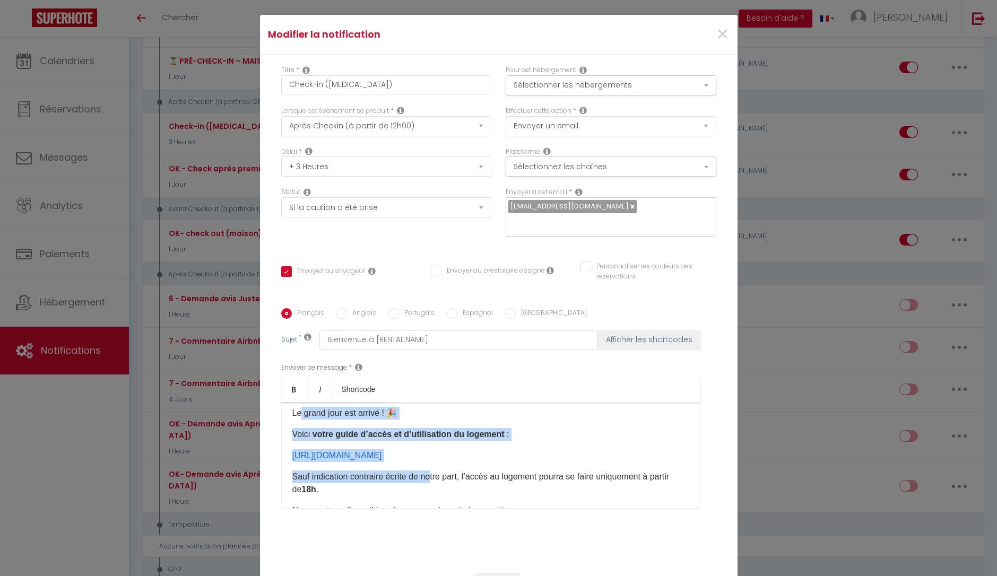
scroll to position [53, 0]
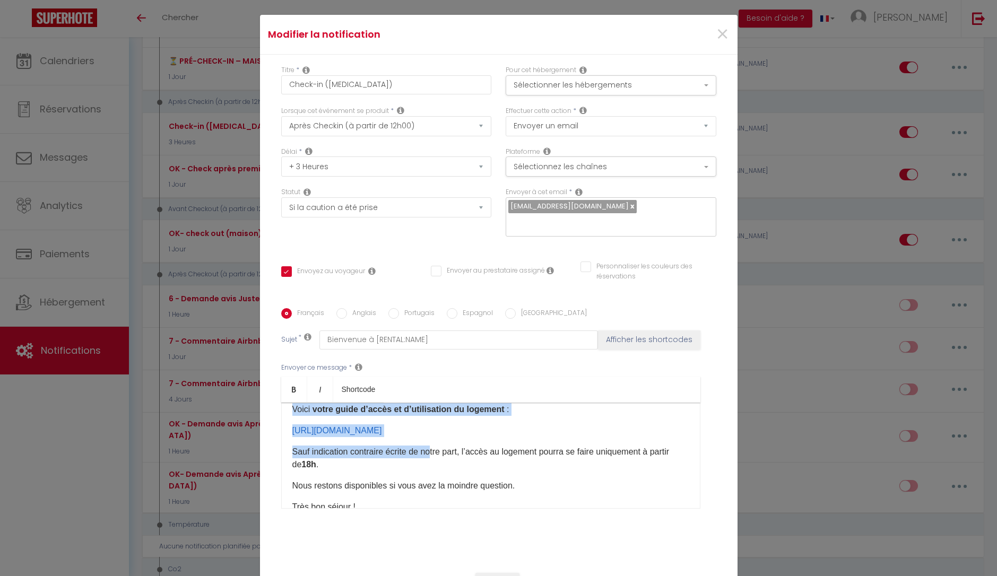
click at [423, 437] on p "https://www.canva.com/design/DAGeVHuIZC4/zzjOjcCrOKNrwJ4vvtuHxw/view?utm_conten…" at bounding box center [490, 431] width 397 height 13
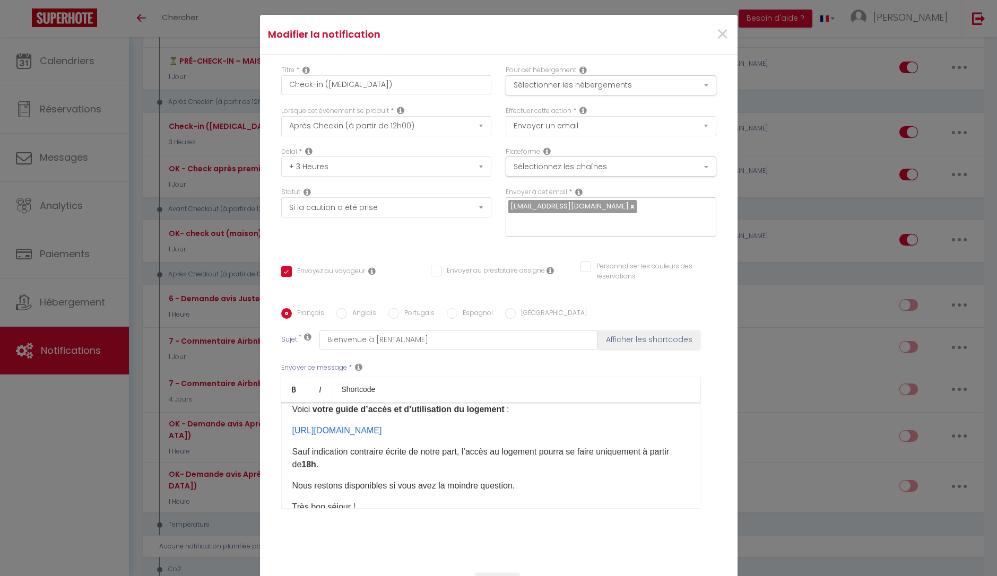
drag, startPoint x: 419, startPoint y: 448, endPoint x: 281, endPoint y: 428, distance: 139.4
click at [281, 428] on div "Bonjour [GUEST:FIRST_NAME]​, Le grand jour est arrivé ! 🎉 Voici votre guide d’a…" at bounding box center [490, 456] width 419 height 106
copy link "[URL][DOMAIN_NAME]"
